Goal: Transaction & Acquisition: Subscribe to service/newsletter

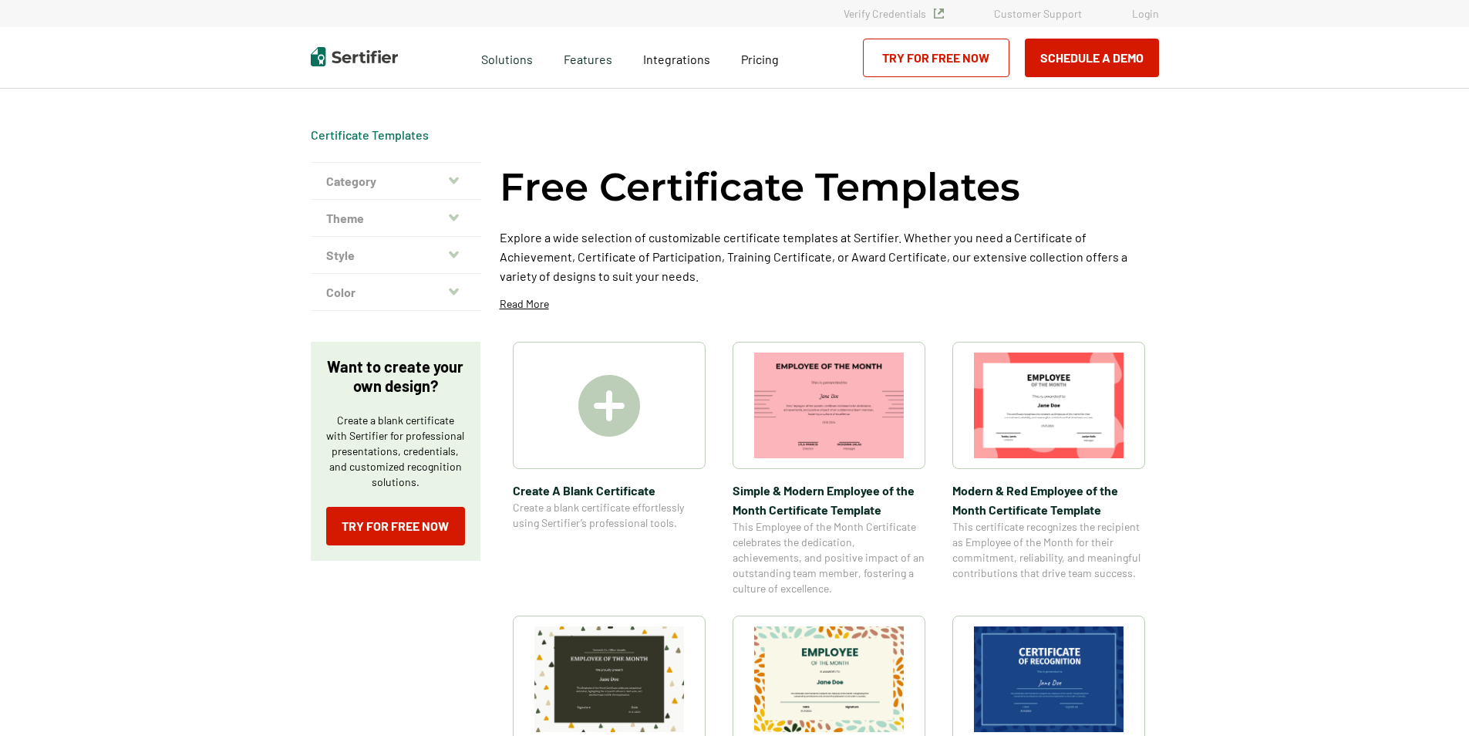
click at [916, 59] on link "Try for Free Now" at bounding box center [936, 58] width 147 height 39
